Goal: Task Accomplishment & Management: Use online tool/utility

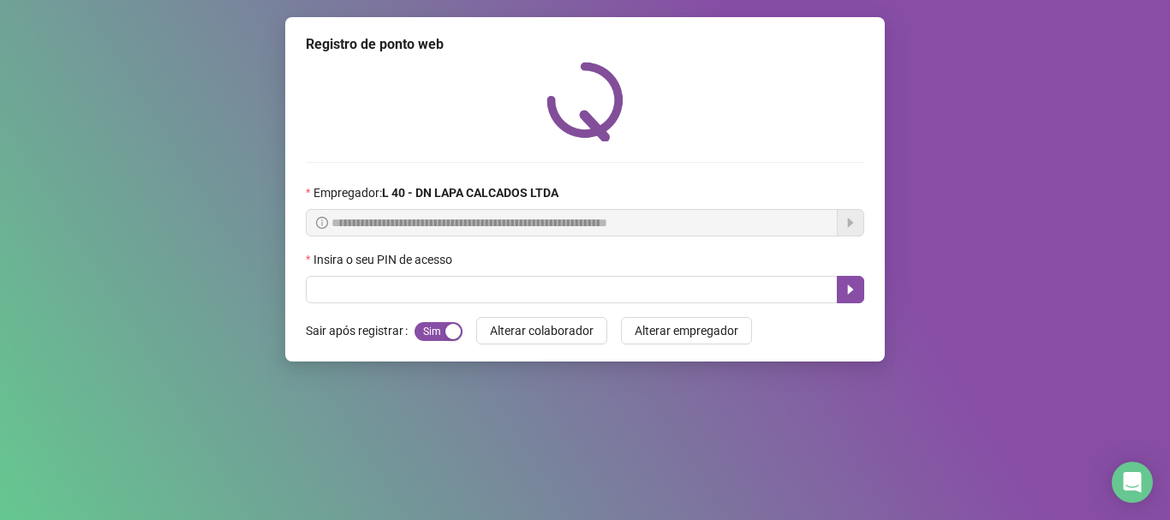
click at [438, 297] on input "text" at bounding box center [572, 289] width 532 height 27
type input "*****"
click at [856, 289] on icon "caret-right" at bounding box center [851, 290] width 14 height 14
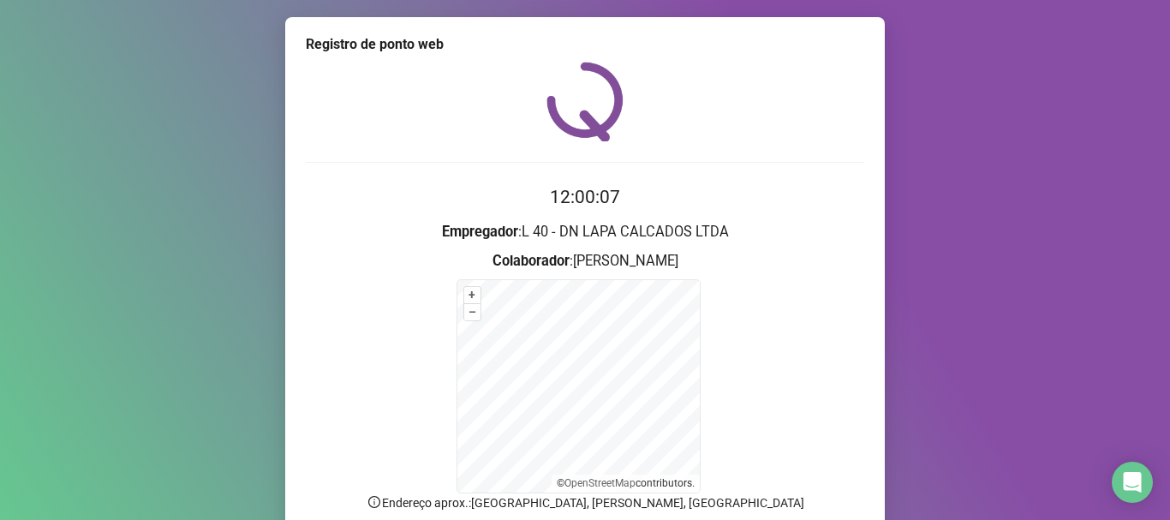
scroll to position [144, 0]
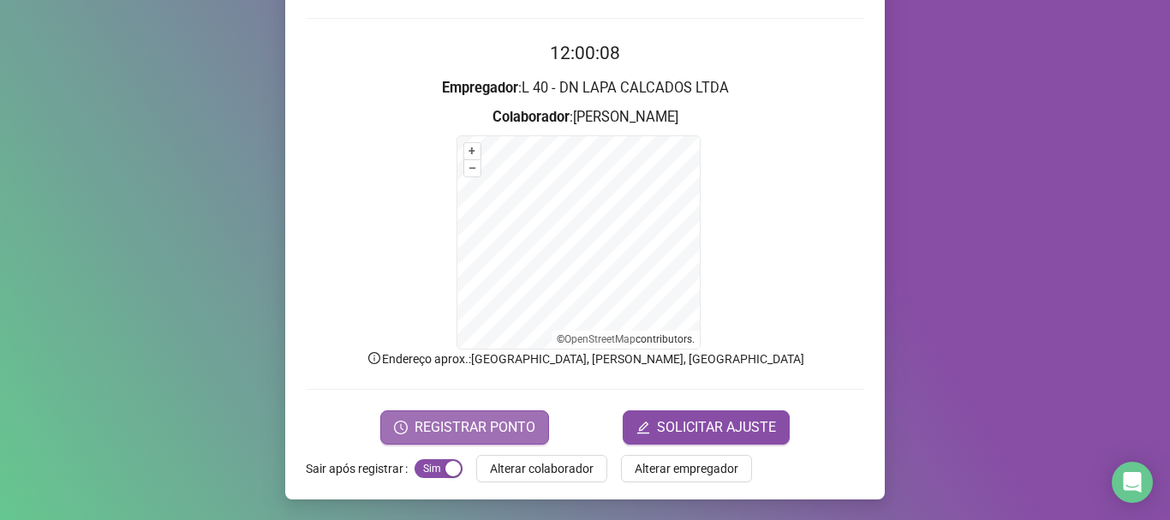
click at [415, 426] on span "REGISTRAR PONTO" at bounding box center [475, 427] width 121 height 21
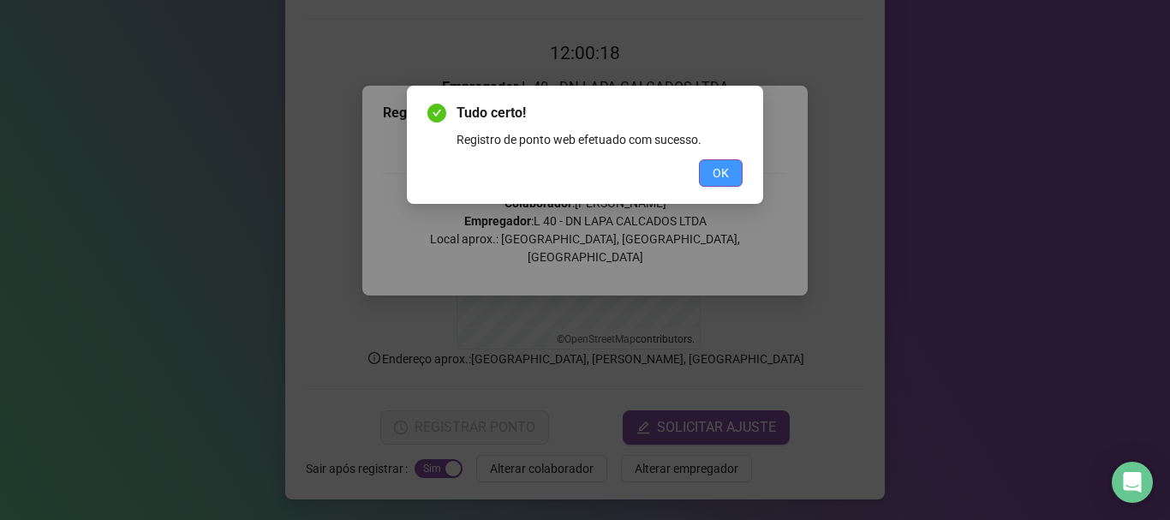
click at [733, 168] on button "OK" at bounding box center [721, 172] width 44 height 27
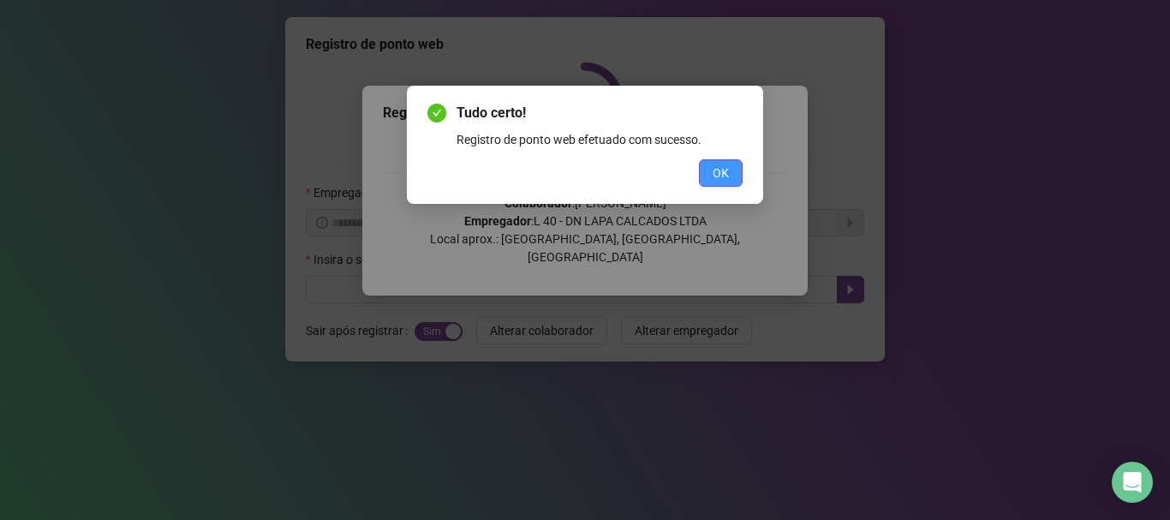
scroll to position [0, 0]
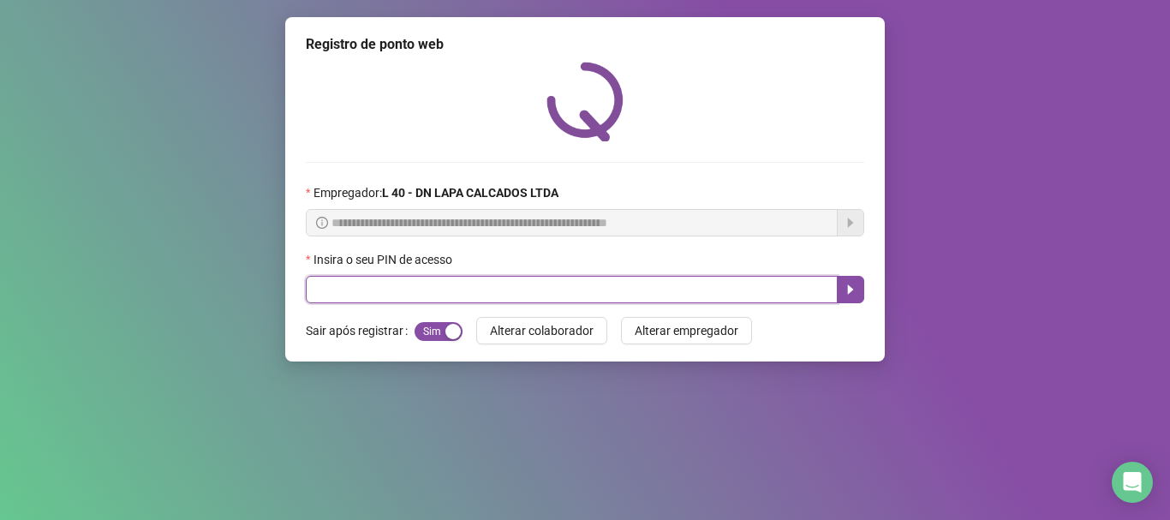
click at [417, 292] on input "text" at bounding box center [572, 289] width 532 height 27
type input "*****"
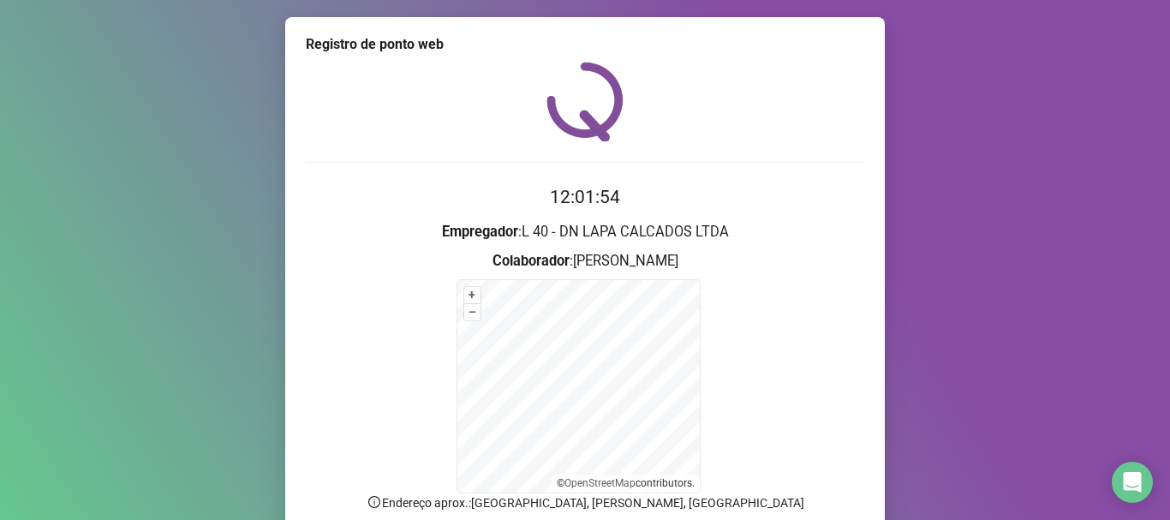
scroll to position [86, 0]
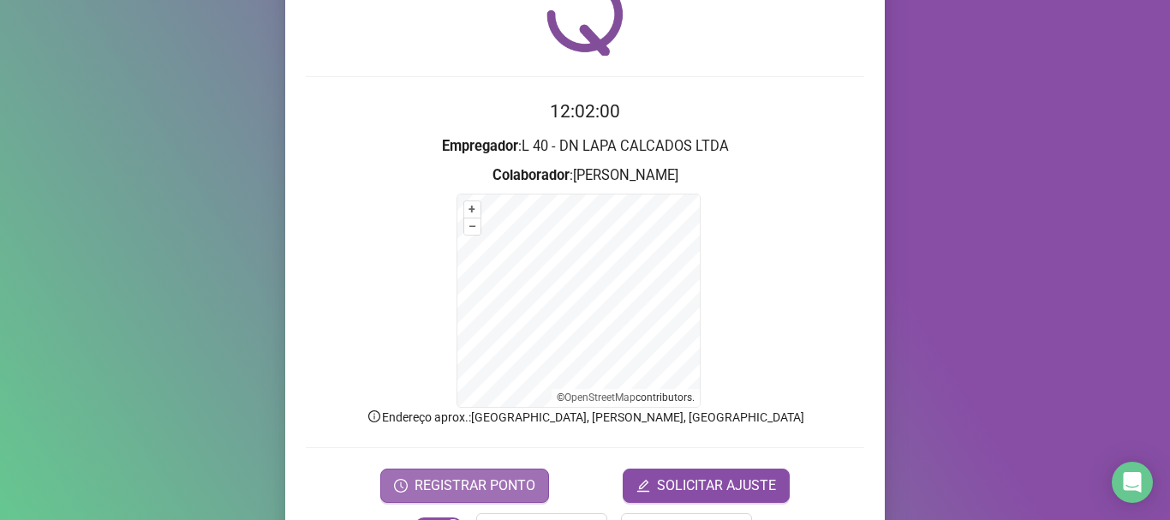
click at [482, 483] on span "REGISTRAR PONTO" at bounding box center [475, 485] width 121 height 21
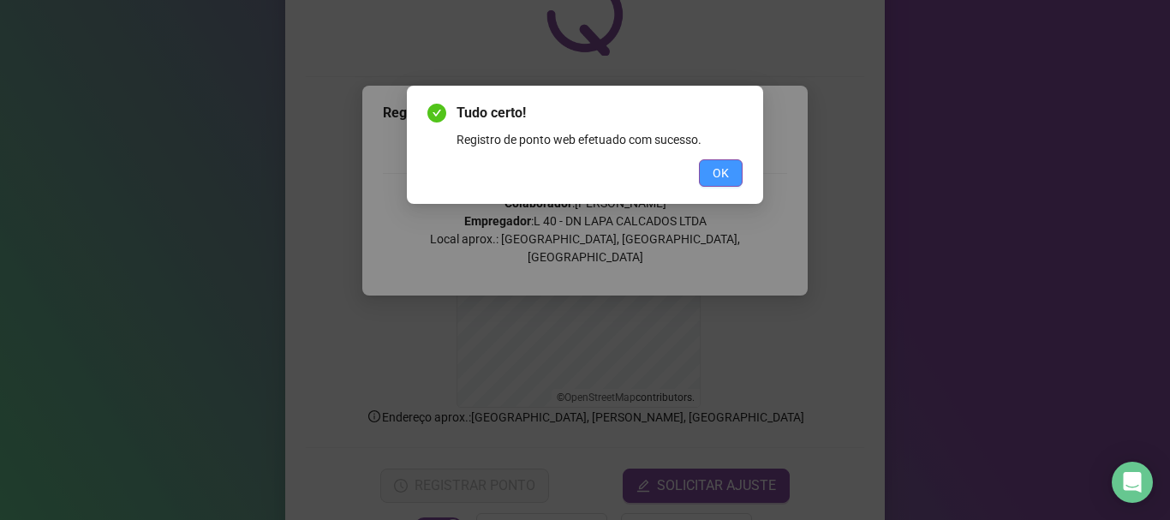
click at [727, 168] on span "OK" at bounding box center [721, 173] width 16 height 19
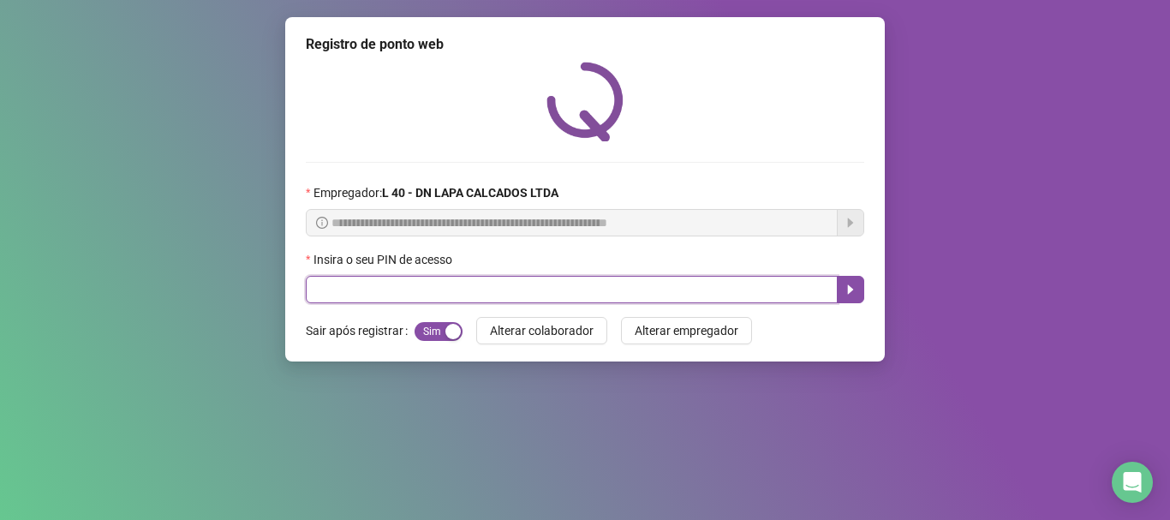
click at [338, 297] on input "text" at bounding box center [572, 289] width 532 height 27
click at [859, 290] on button "button" at bounding box center [850, 289] width 27 height 27
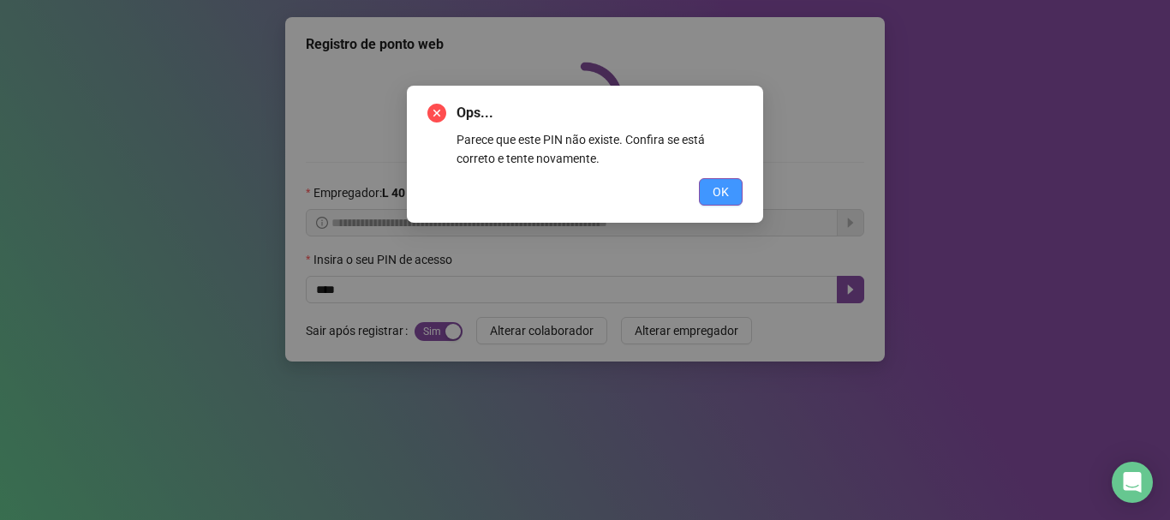
click at [715, 190] on span "OK" at bounding box center [721, 191] width 16 height 19
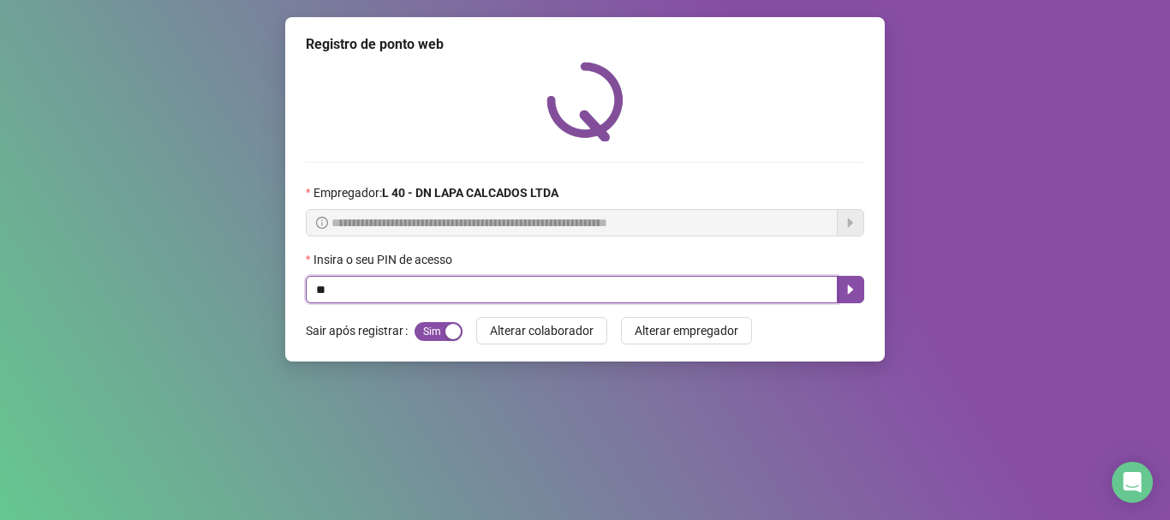
type input "*"
type input "*****"
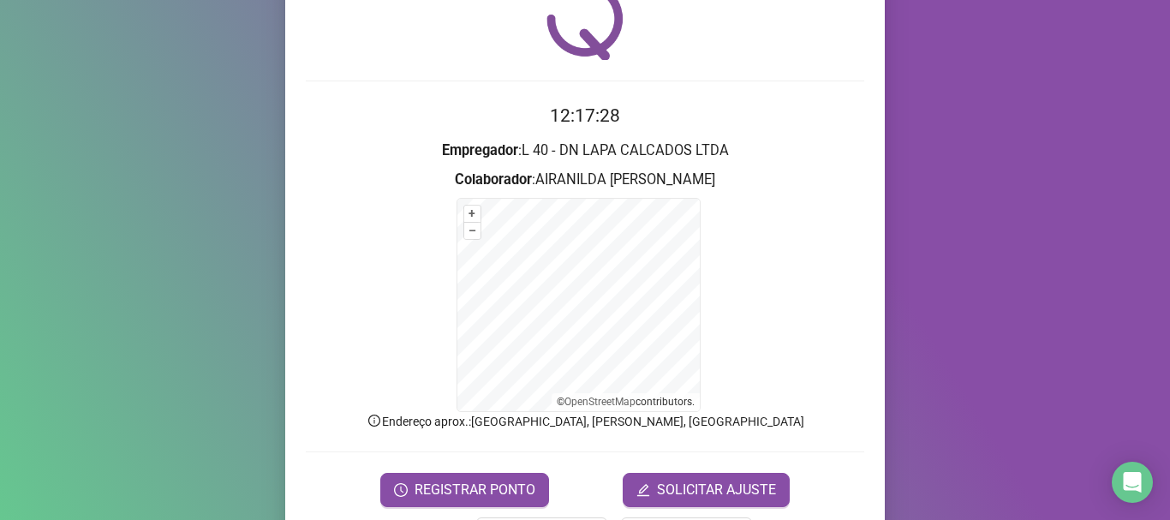
scroll to position [138, 0]
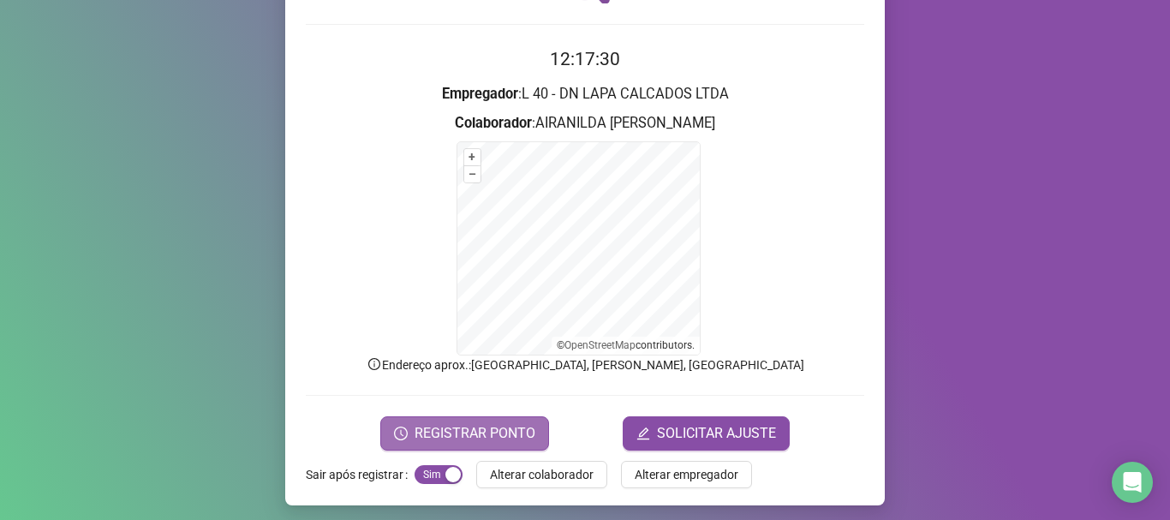
click at [492, 430] on span "REGISTRAR PONTO" at bounding box center [475, 433] width 121 height 21
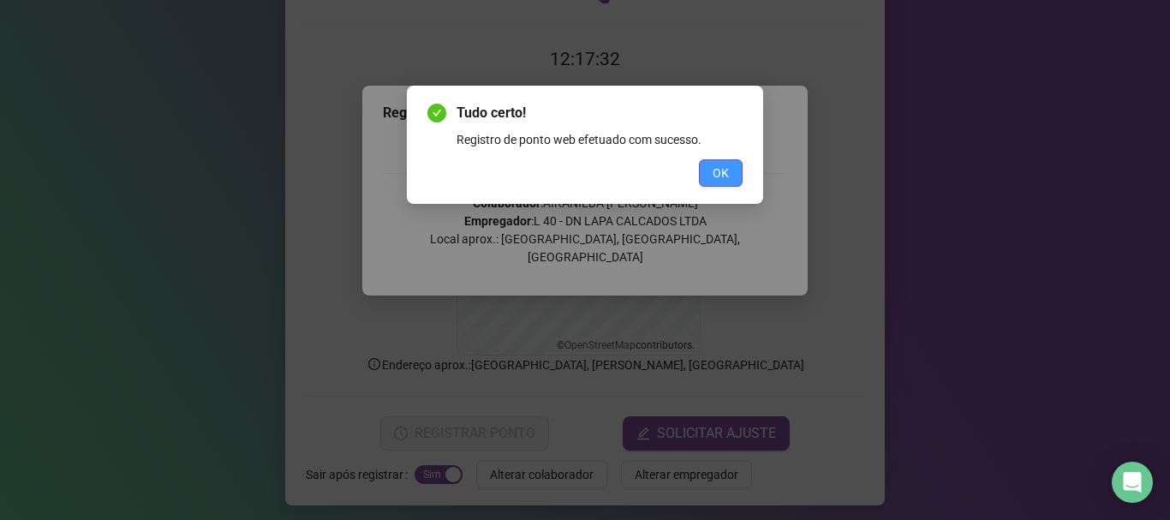
click at [723, 173] on span "OK" at bounding box center [721, 173] width 16 height 19
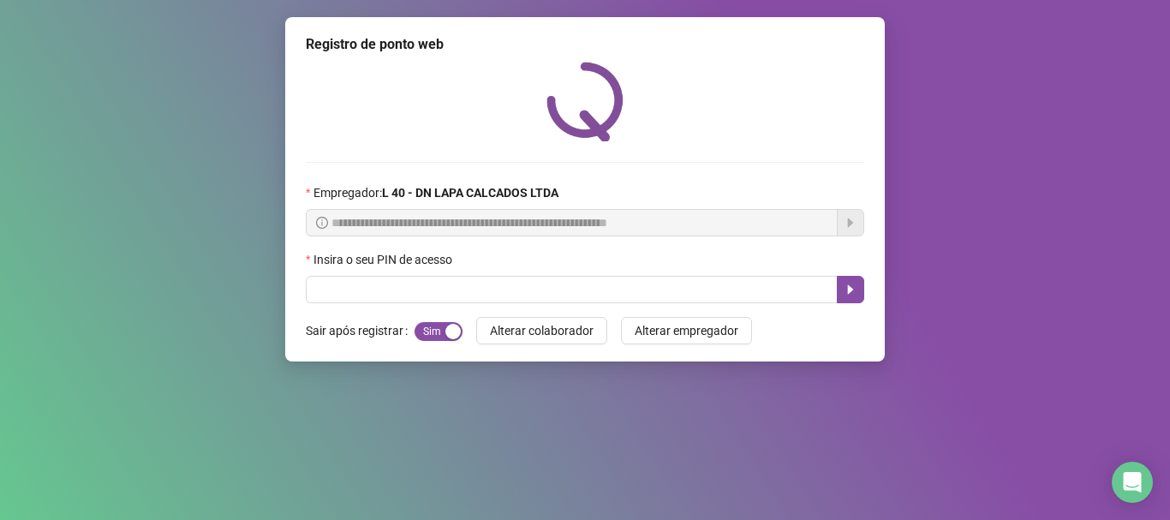
scroll to position [0, 0]
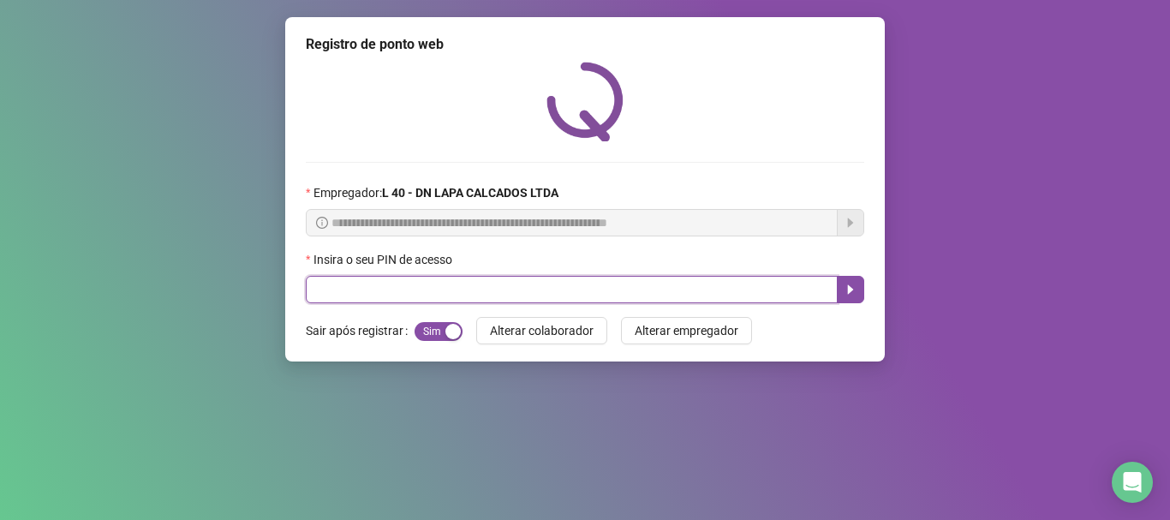
click at [421, 295] on input "text" at bounding box center [572, 289] width 532 height 27
type input "*****"
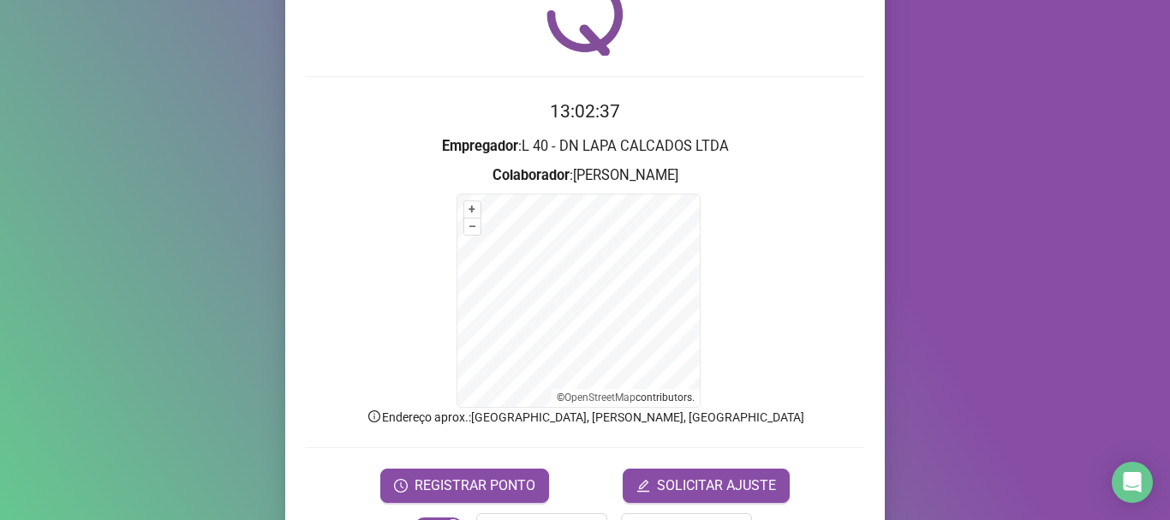
scroll to position [144, 0]
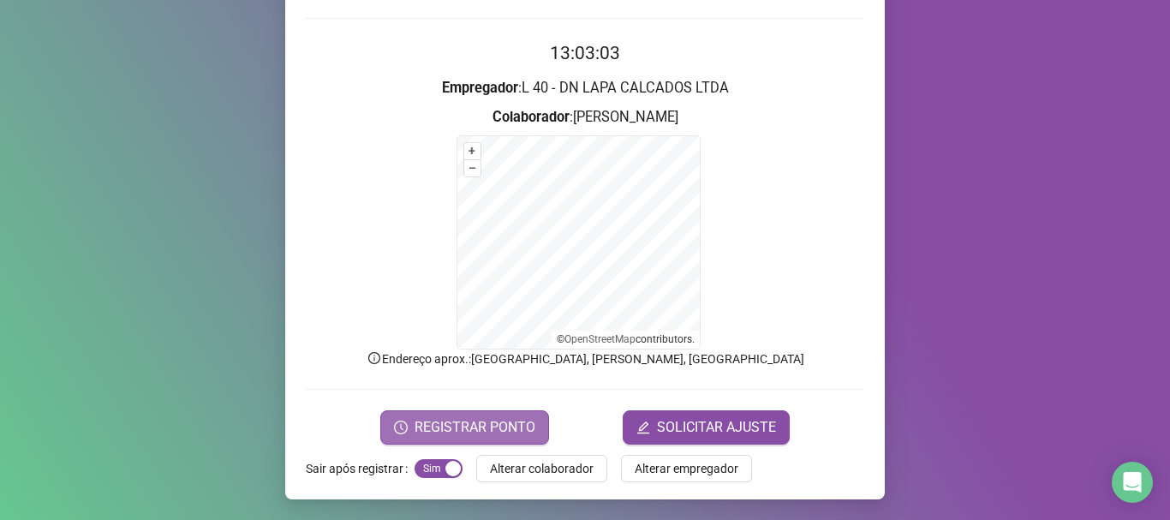
click at [454, 429] on span "REGISTRAR PONTO" at bounding box center [475, 427] width 121 height 21
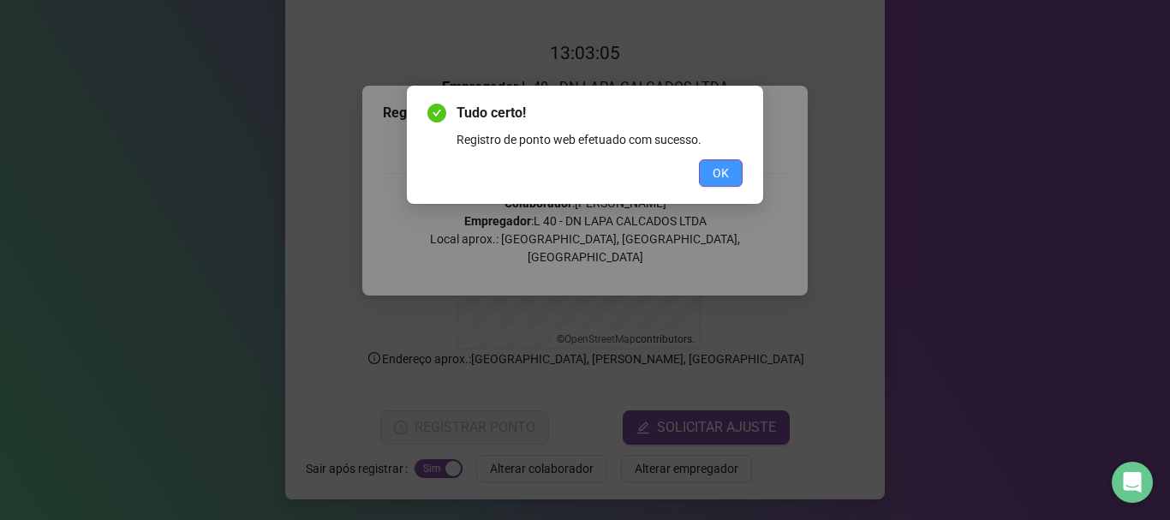
click at [735, 166] on button "OK" at bounding box center [721, 172] width 44 height 27
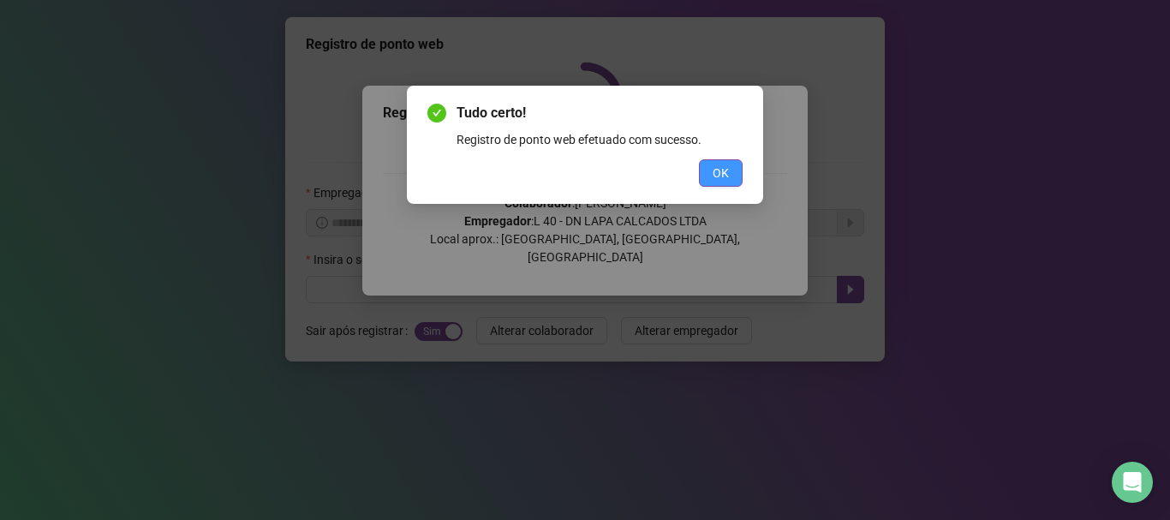
scroll to position [0, 0]
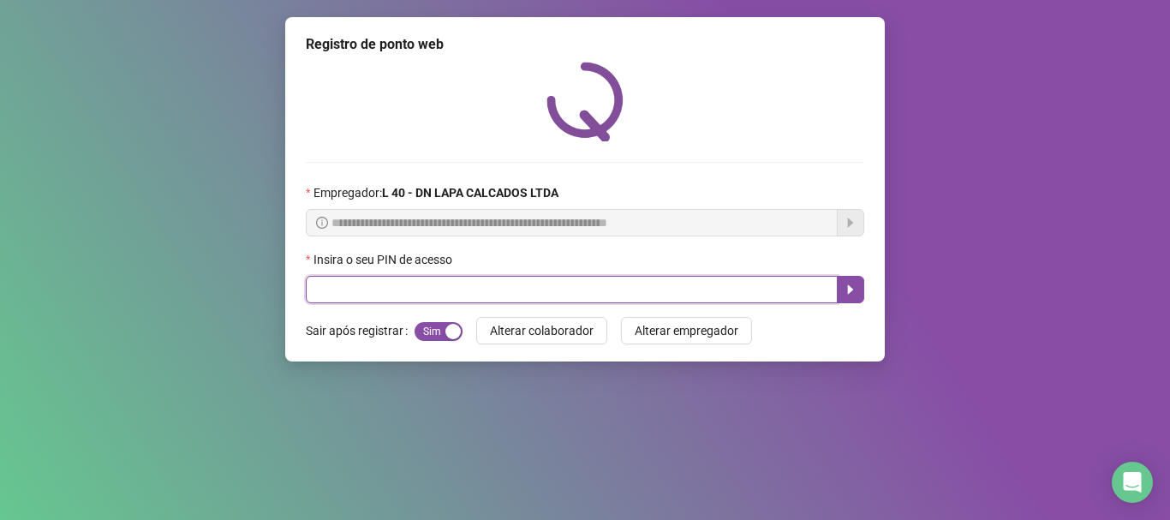
click at [425, 285] on input "text" at bounding box center [572, 289] width 532 height 27
type input "*****"
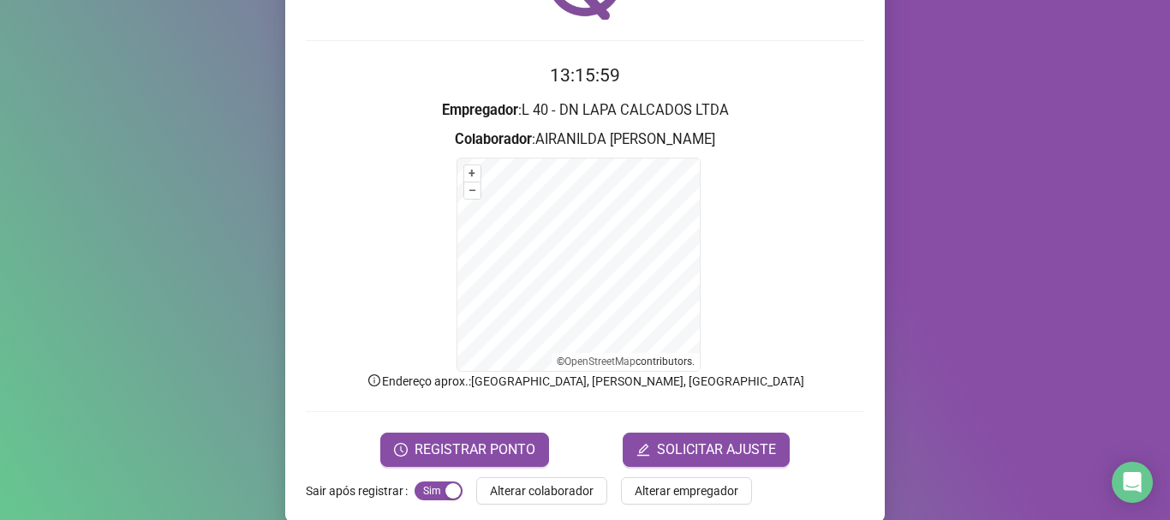
scroll to position [144, 0]
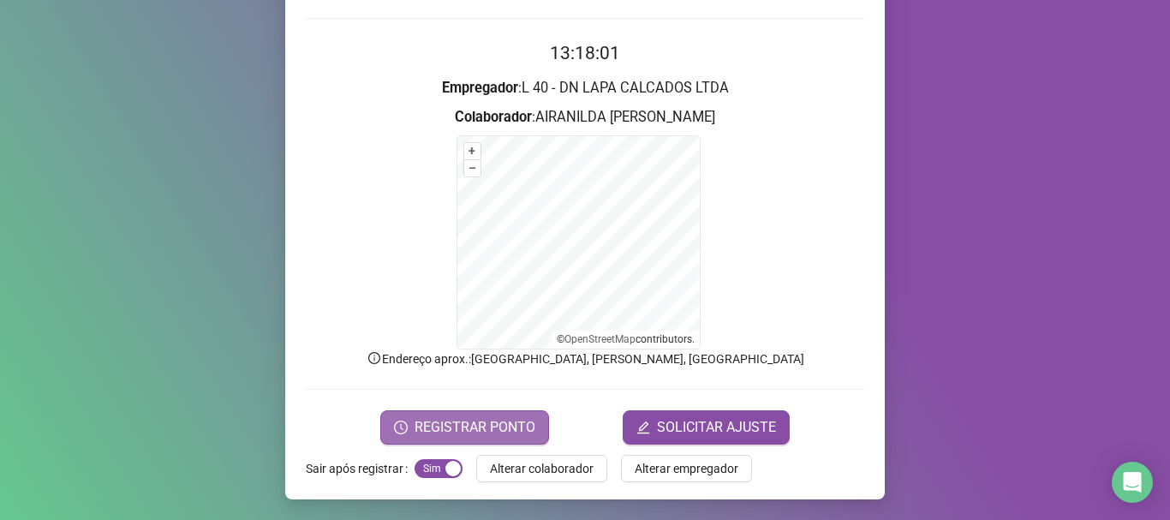
click at [472, 436] on span "REGISTRAR PONTO" at bounding box center [475, 427] width 121 height 21
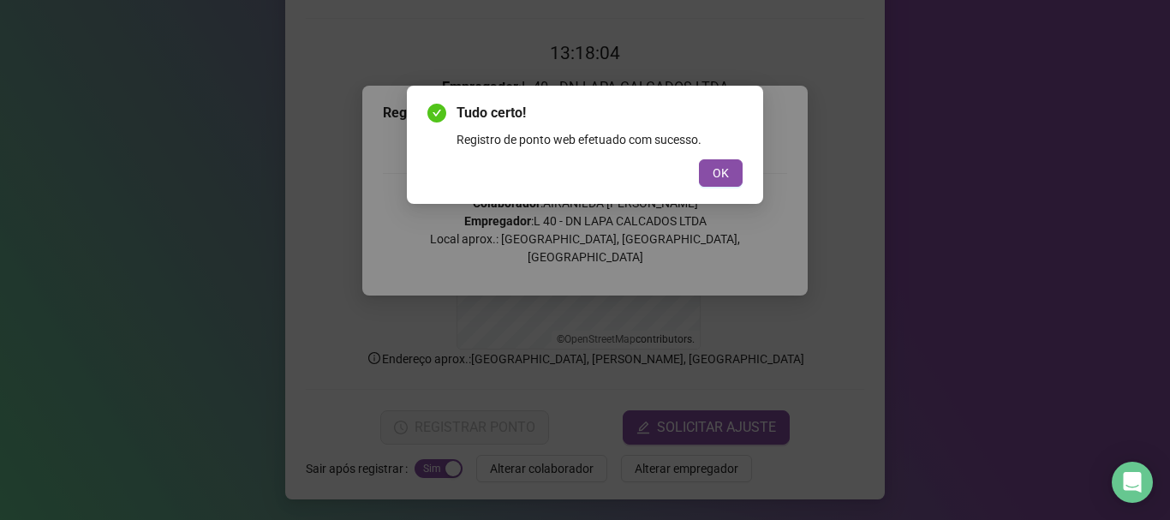
click at [718, 158] on div "Tudo certo! Registro de ponto web efetuado com sucesso. OK" at bounding box center [584, 145] width 315 height 84
click at [720, 182] on span "OK" at bounding box center [721, 173] width 16 height 19
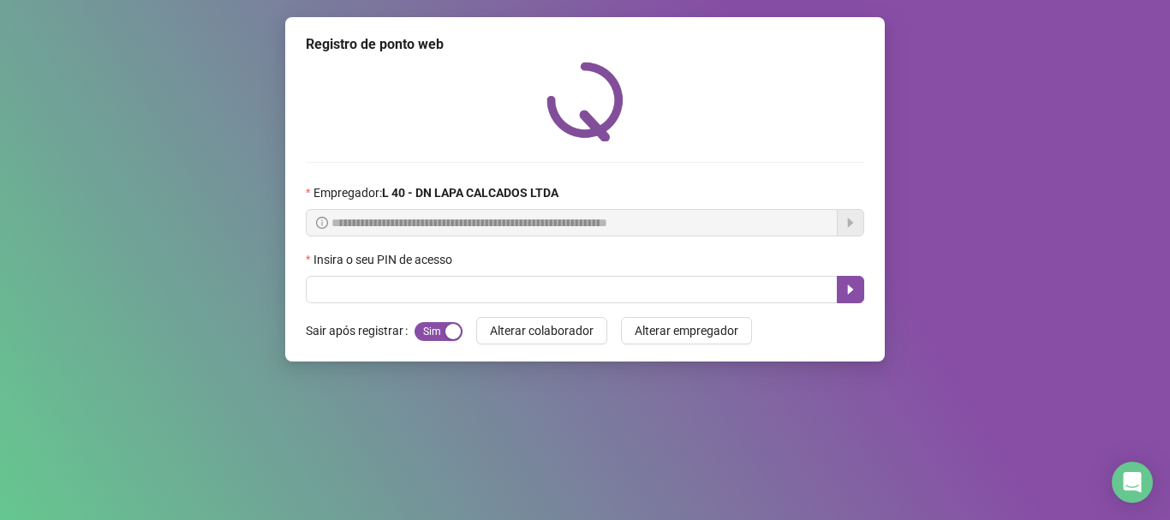
scroll to position [0, 0]
